Goal: Transaction & Acquisition: Download file/media

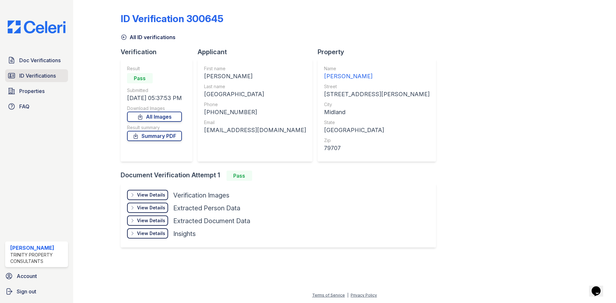
click at [30, 82] on link "ID Verifications" at bounding box center [36, 75] width 63 height 13
click at [31, 66] on link "Doc Verifications" at bounding box center [36, 60] width 63 height 13
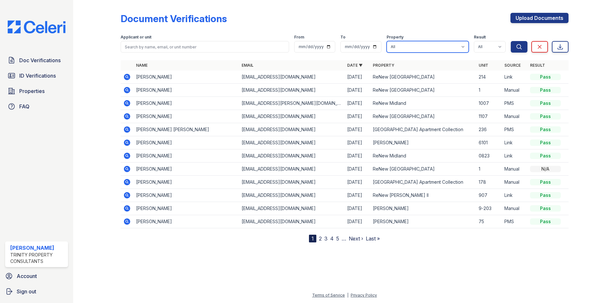
click at [421, 46] on select "All Alturas [PERSON_NAME] Alturas Eleventh [GEOGRAPHIC_DATA] ReNew [PERSON_NAME…" at bounding box center [428, 47] width 82 height 12
select select "70"
click at [387, 41] on select "All Alturas [PERSON_NAME] Alturas Eleventh [GEOGRAPHIC_DATA] ReNew [PERSON_NAME…" at bounding box center [428, 47] width 82 height 12
click at [523, 45] on button "Search" at bounding box center [519, 47] width 17 height 12
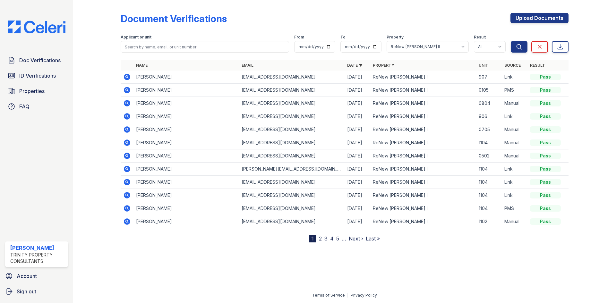
click at [130, 78] on icon at bounding box center [127, 77] width 8 height 8
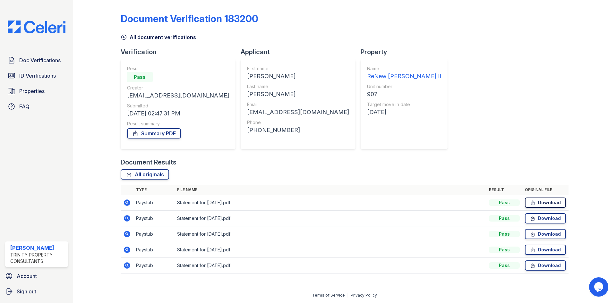
click at [549, 201] on link "Download" at bounding box center [545, 203] width 41 height 10
click at [547, 222] on link "Download" at bounding box center [545, 218] width 41 height 10
click at [545, 236] on link "Download" at bounding box center [545, 234] width 41 height 10
drag, startPoint x: 548, startPoint y: 255, endPoint x: 550, endPoint y: 262, distance: 6.6
click at [548, 255] on td "Download" at bounding box center [545, 250] width 46 height 16
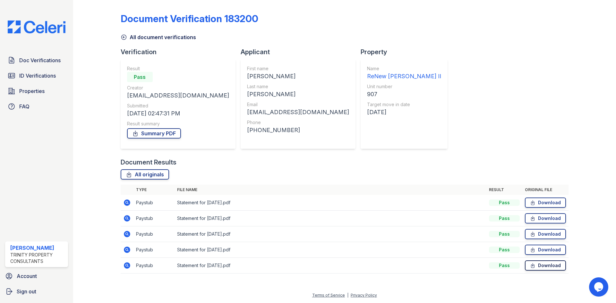
click at [546, 265] on link "Download" at bounding box center [545, 266] width 41 height 10
click at [547, 252] on link "Download" at bounding box center [545, 250] width 41 height 10
click at [547, 251] on link "Download" at bounding box center [545, 250] width 41 height 10
click at [486, 38] on div "All document verifications" at bounding box center [345, 36] width 448 height 12
click at [154, 137] on link "Summary PDF" at bounding box center [154, 133] width 54 height 10
